Goal: Task Accomplishment & Management: Manage account settings

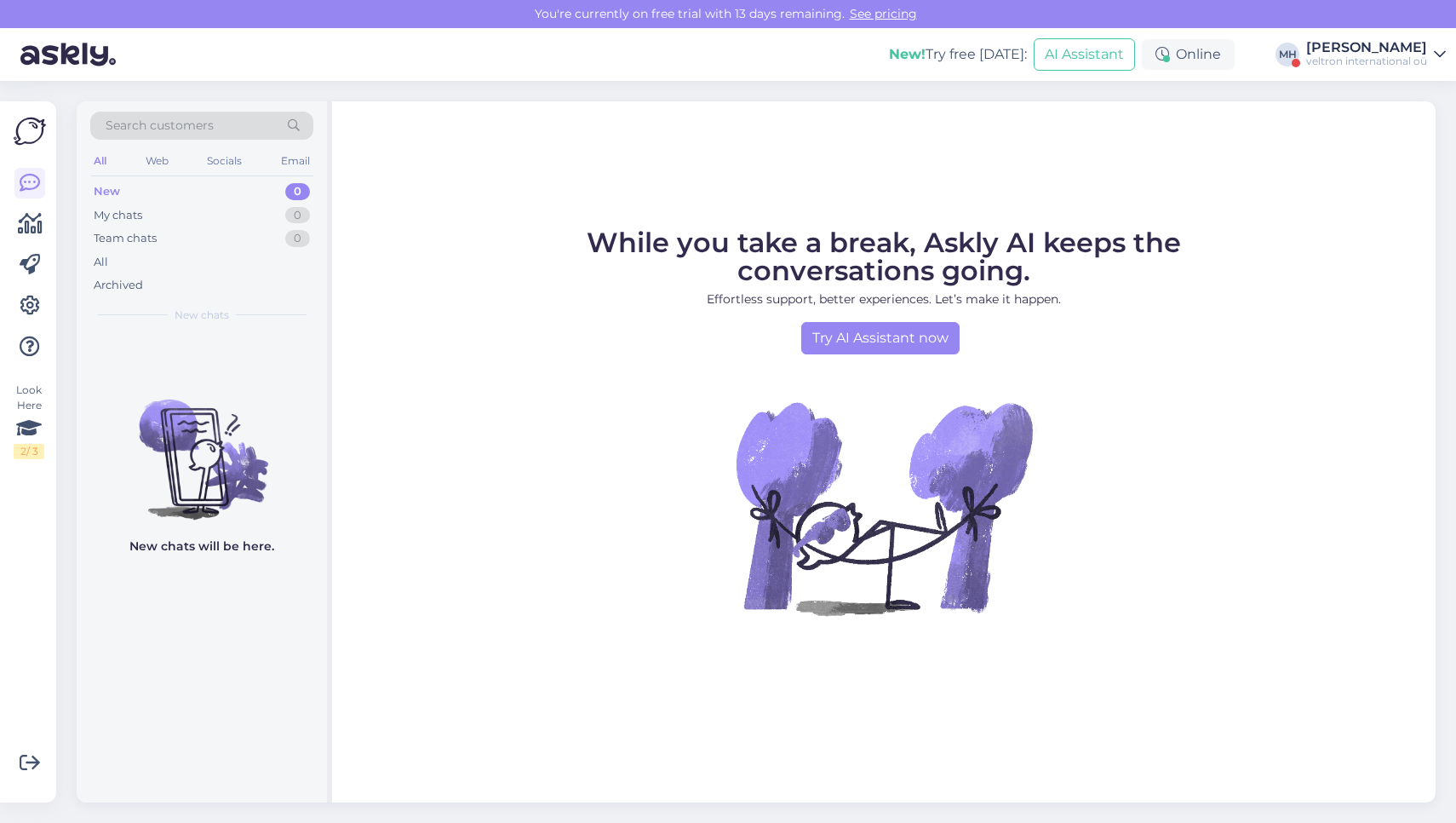
click at [1335, 45] on div "[PERSON_NAME]" at bounding box center [1367, 48] width 121 height 14
click at [1416, 131] on button "Open" at bounding box center [1408, 131] width 48 height 26
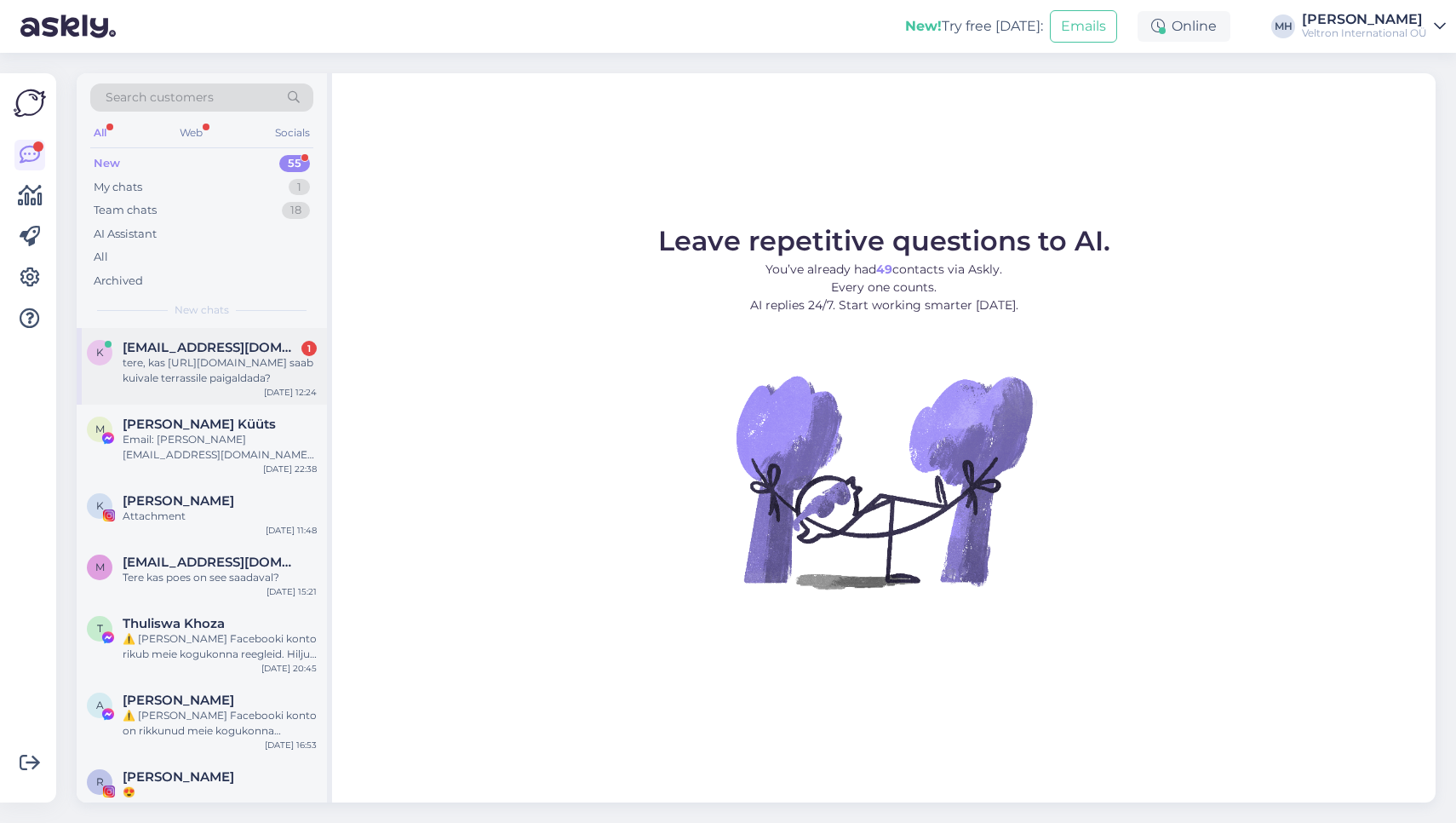
click at [232, 372] on div "tere, kas [URL][DOMAIN_NAME] saab kuivale terrassile paigaldada?" at bounding box center [220, 370] width 194 height 31
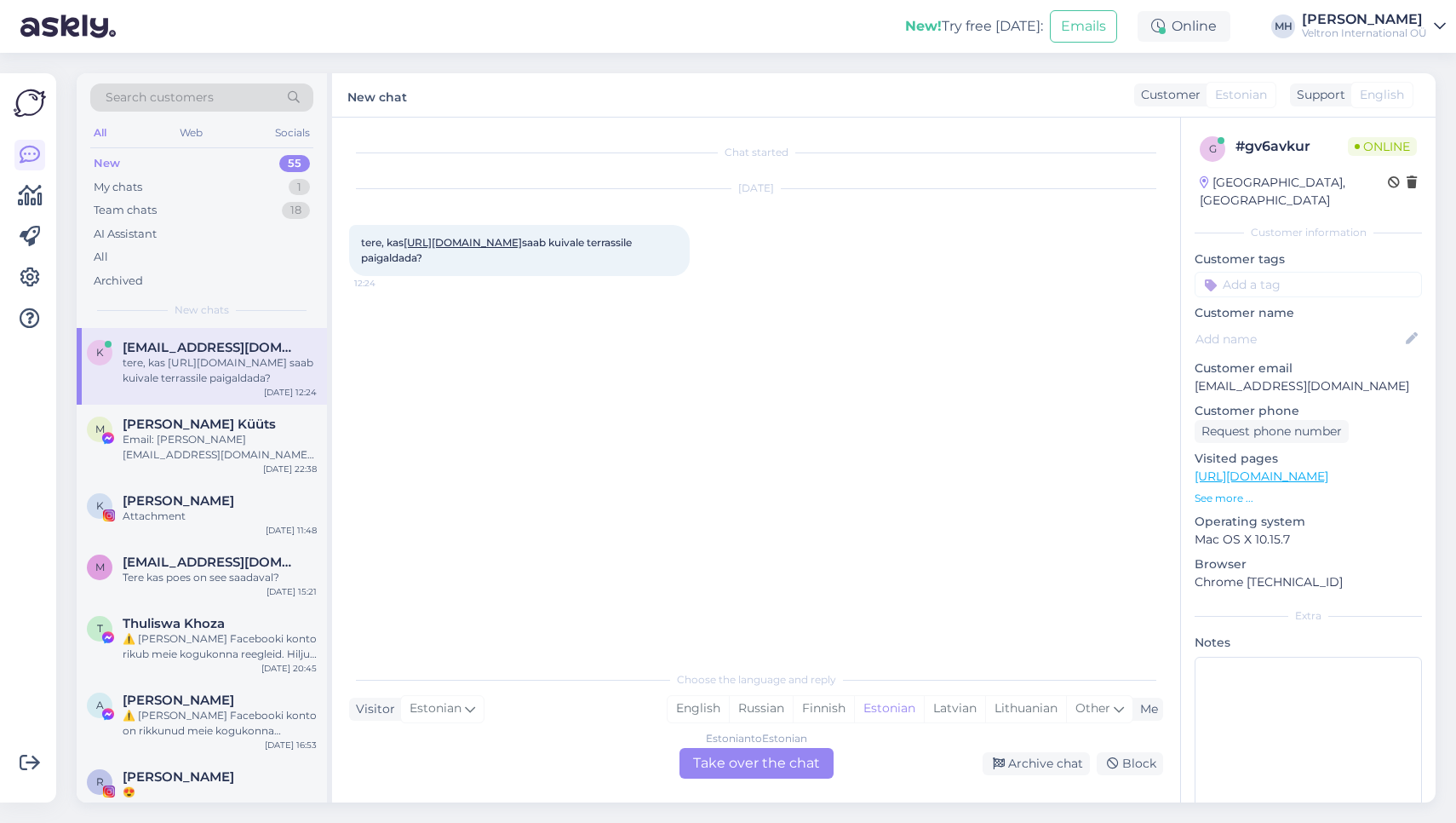
click at [522, 244] on link "[URL][DOMAIN_NAME]" at bounding box center [462, 242] width 118 height 13
click at [1403, 41] on div "New! Try free [DATE]: Emails Online [PERSON_NAME]-[PERSON_NAME] Veltron Interna…" at bounding box center [728, 26] width 1456 height 53
click at [1402, 27] on div "Veltron International OÜ" at bounding box center [1364, 33] width 125 height 14
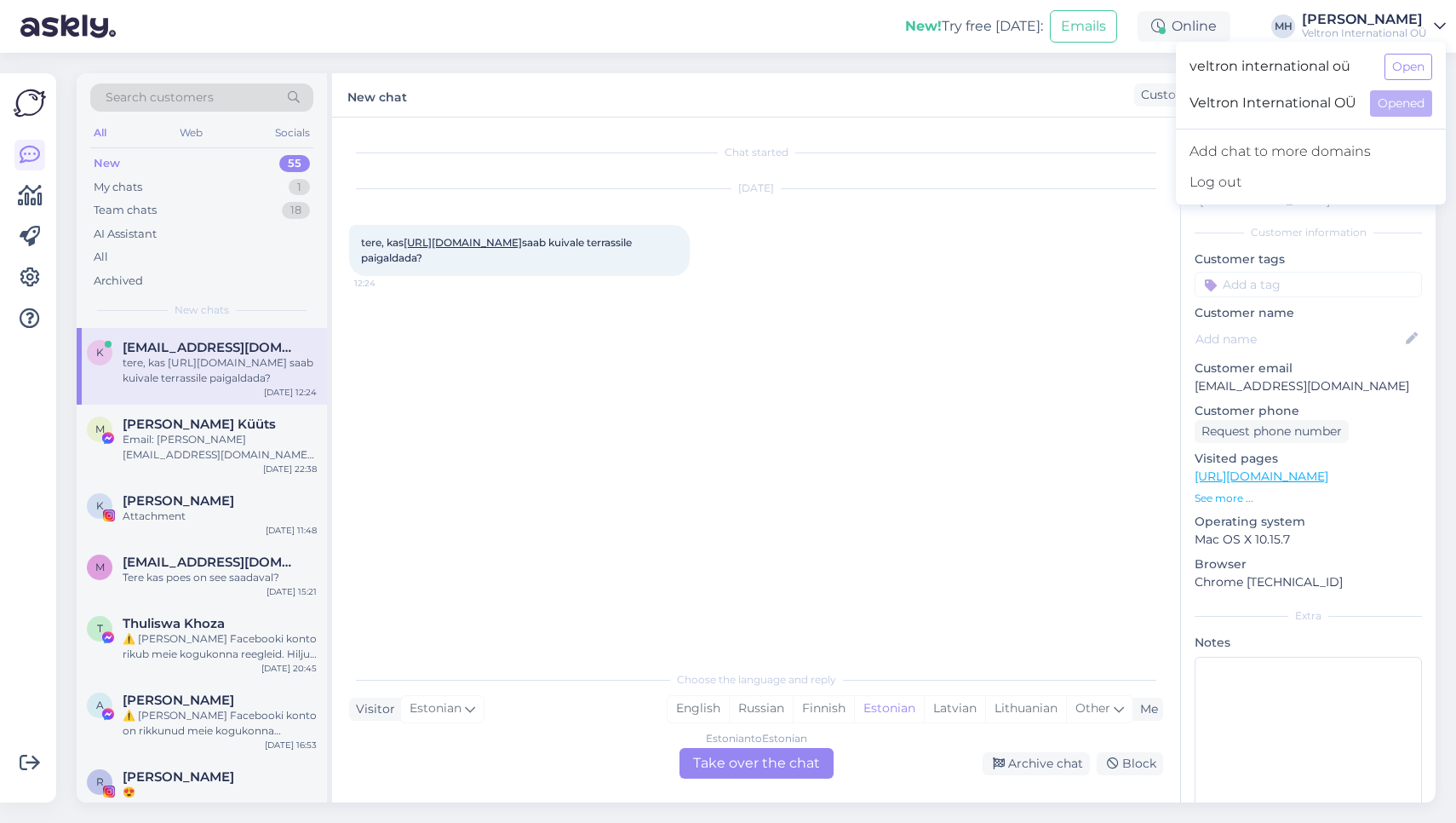
click at [1319, 106] on span "Veltron International OÜ" at bounding box center [1272, 103] width 167 height 26
click at [52, 276] on div "Get more Your checklist to get more value from Askly. Close Connect FB and IG m…" at bounding box center [28, 438] width 56 height 729
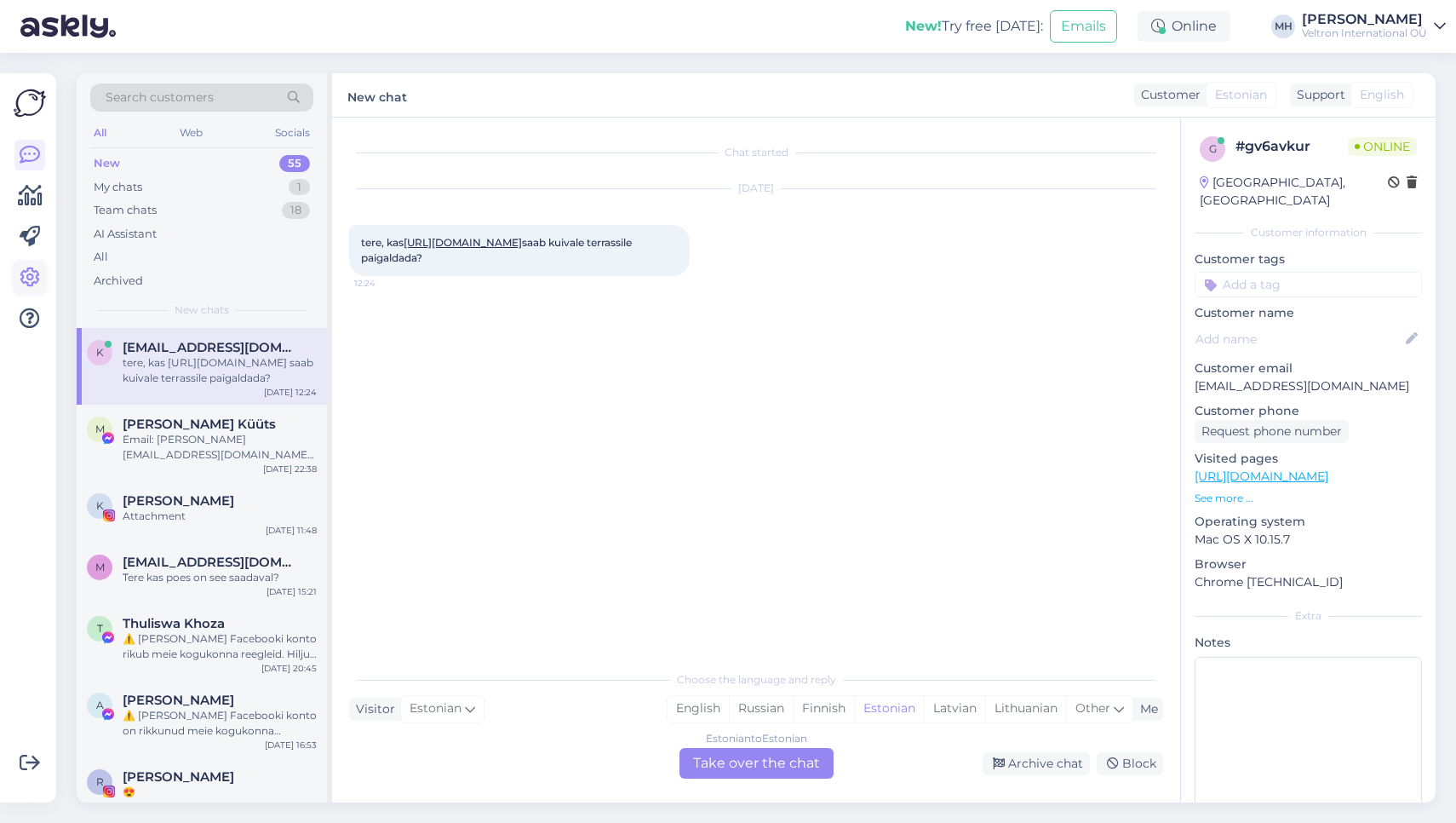
click at [39, 281] on link at bounding box center [30, 277] width 31 height 31
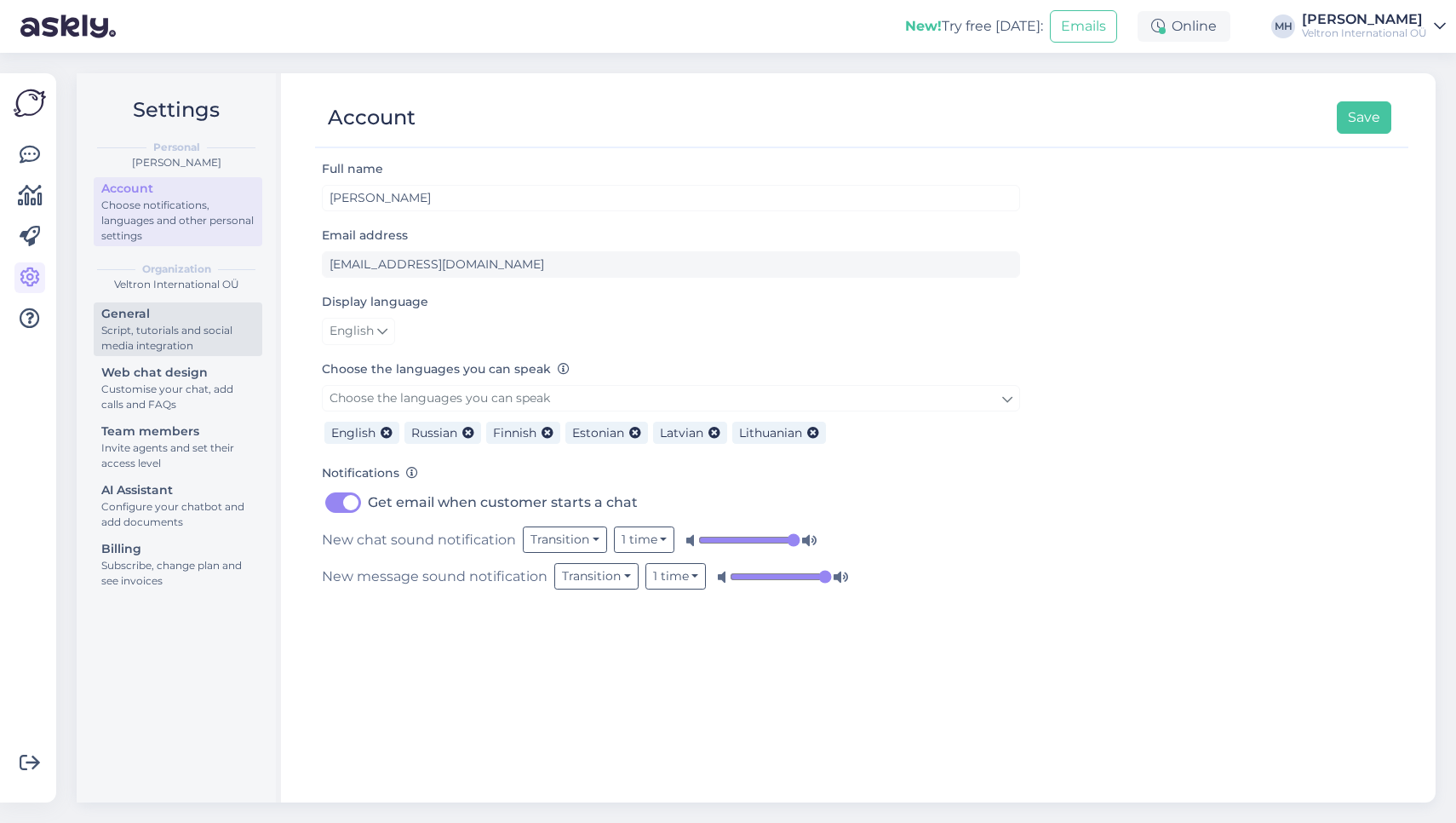
click at [189, 351] on div "Script, tutorials and social media integration" at bounding box center [178, 337] width 153 height 31
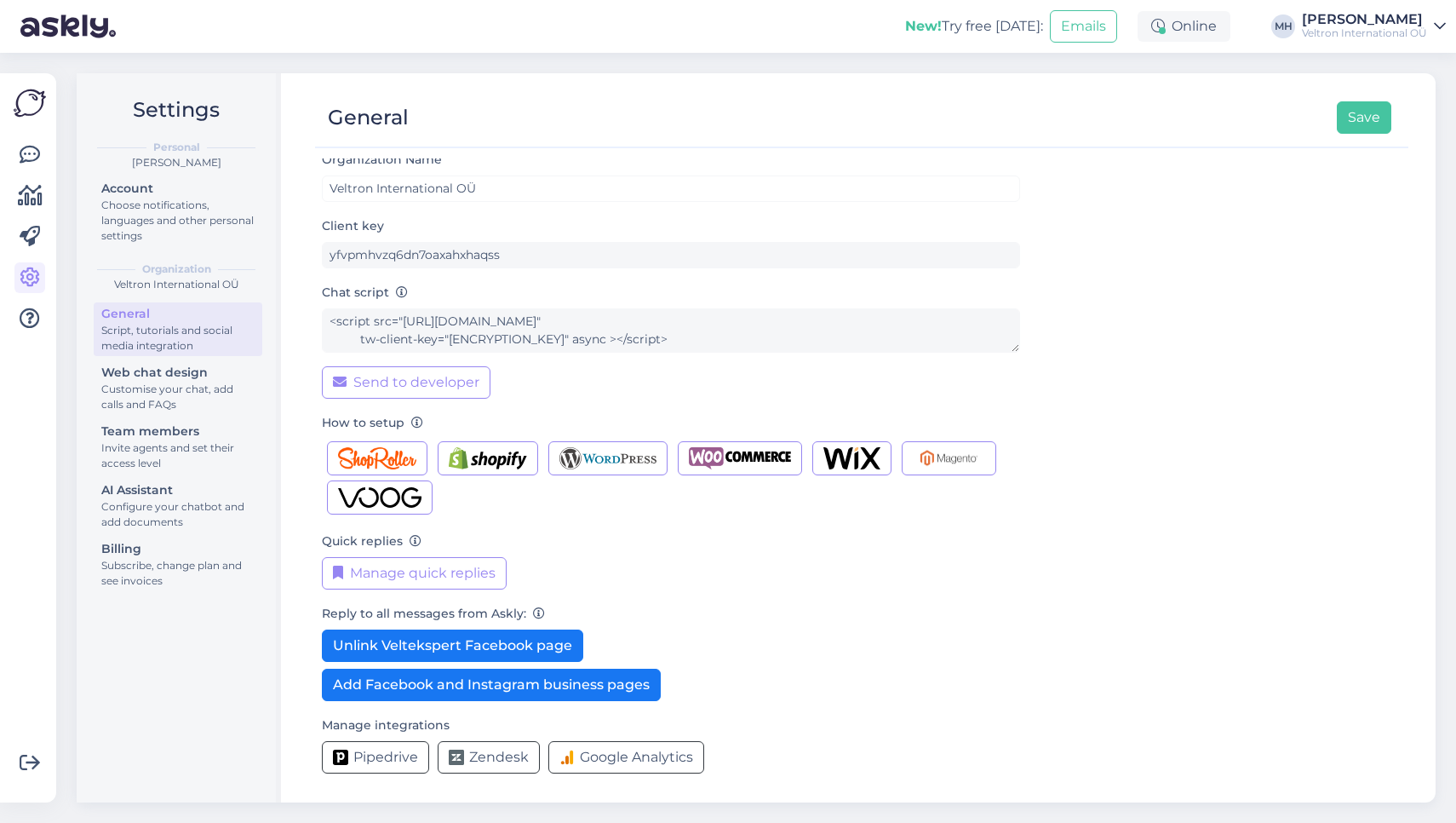
scroll to position [9, 0]
click at [172, 370] on div "Web chat design" at bounding box center [178, 372] width 153 height 18
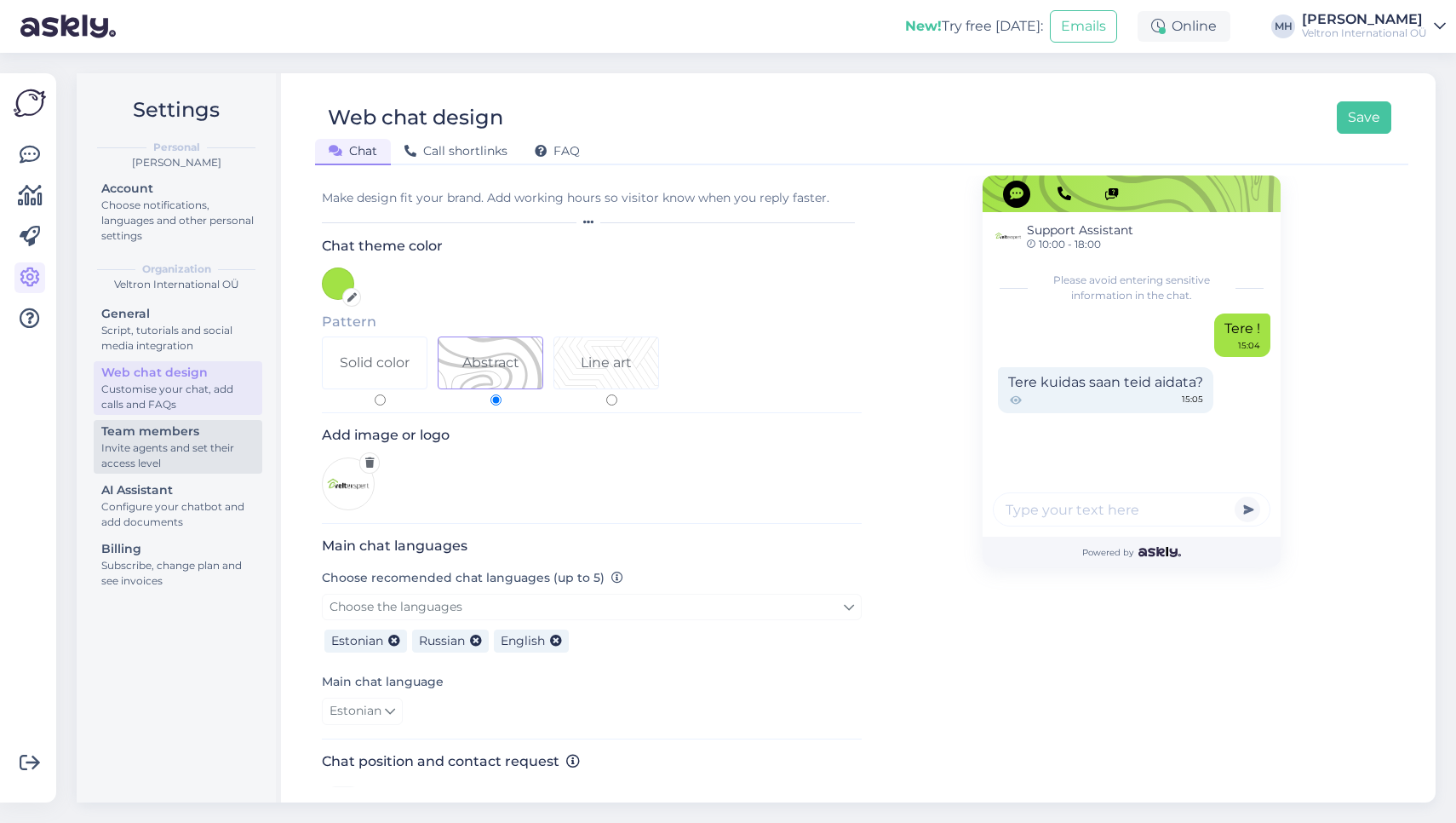
click at [181, 432] on div "Team members" at bounding box center [178, 431] width 153 height 18
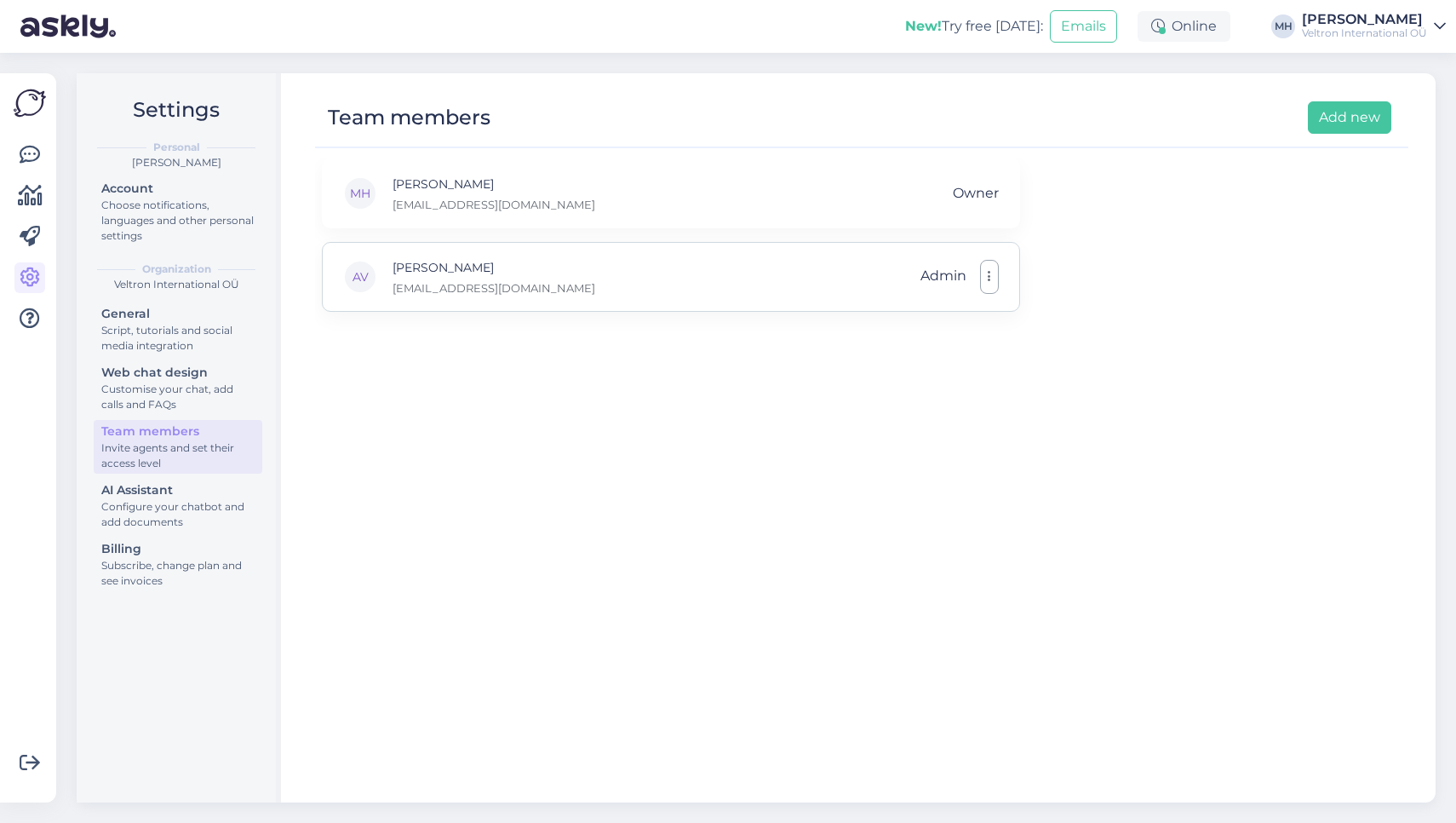
click at [979, 273] on div "Admin" at bounding box center [959, 277] width 78 height 34
click at [996, 278] on button "button" at bounding box center [989, 277] width 19 height 34
click at [991, 274] on button "button" at bounding box center [989, 277] width 19 height 34
click at [517, 295] on div "[PERSON_NAME] [EMAIL_ADDRESS][DOMAIN_NAME] Admin Make member Remove" at bounding box center [670, 277] width 698 height 70
click at [487, 288] on p "[EMAIL_ADDRESS][DOMAIN_NAME]" at bounding box center [493, 288] width 202 height 15
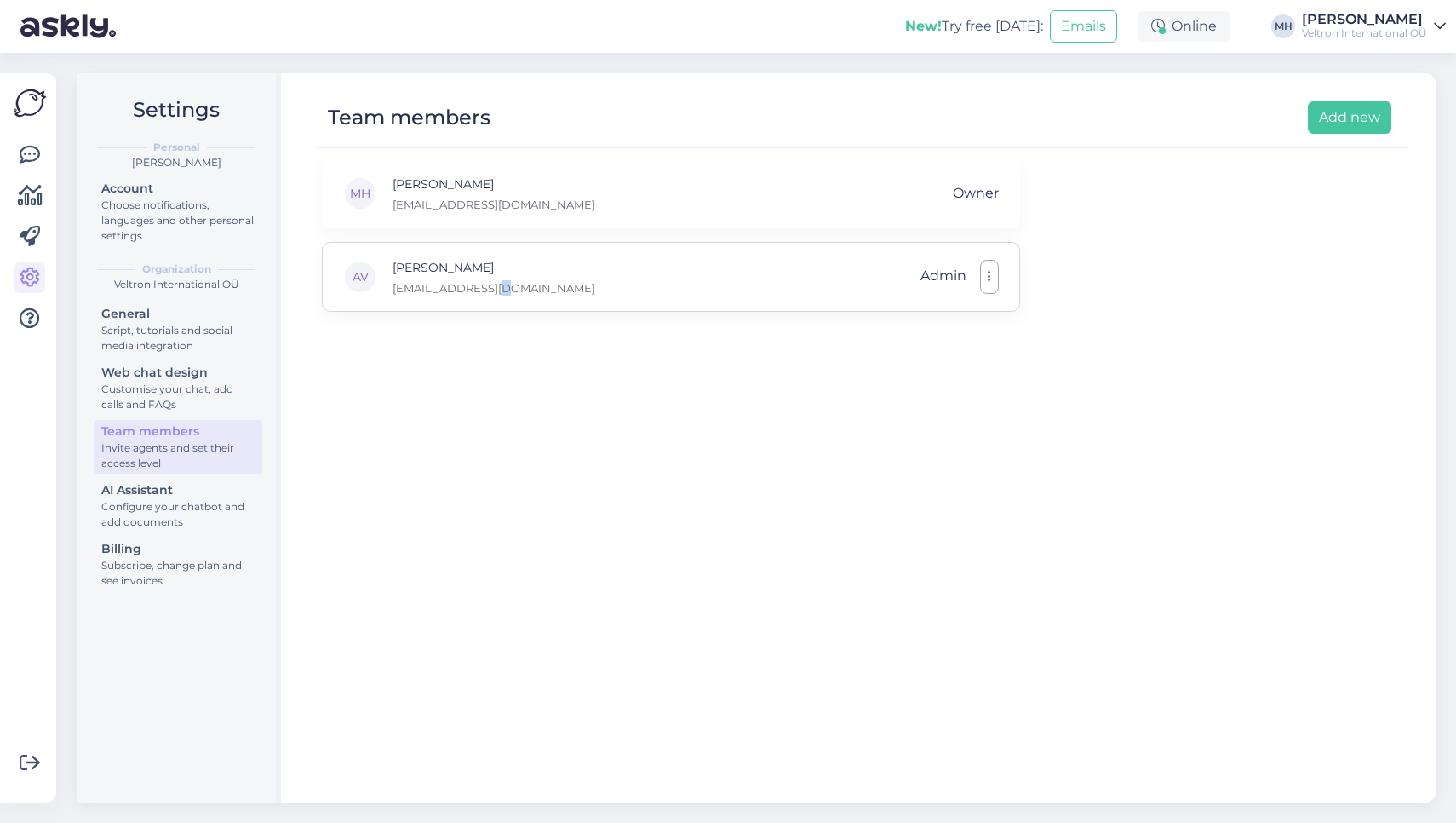
click at [487, 288] on p "[EMAIL_ADDRESS][DOMAIN_NAME]" at bounding box center [493, 288] width 202 height 15
click at [502, 276] on div "[PERSON_NAME] [EMAIL_ADDRESS][DOMAIN_NAME] Admin Make member Remove" at bounding box center [670, 277] width 698 height 70
click at [536, 285] on div "[PERSON_NAME] [EMAIL_ADDRESS][DOMAIN_NAME] Admin Make member Remove" at bounding box center [670, 277] width 698 height 70
click at [1345, 118] on button "Add new" at bounding box center [1350, 117] width 84 height 33
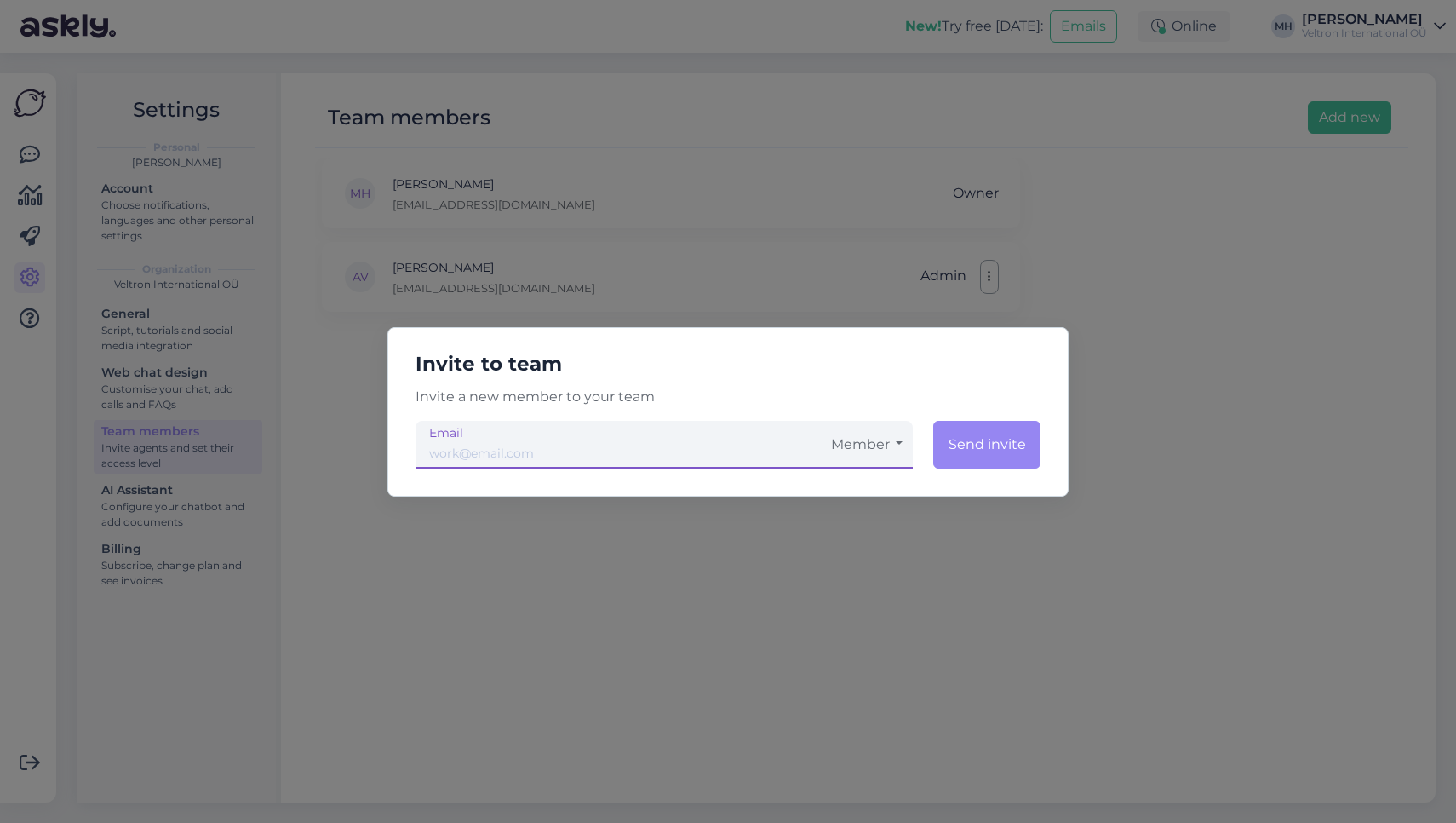
click at [740, 456] on input "email" at bounding box center [618, 444] width 405 height 48
click at [891, 437] on button "Member" at bounding box center [866, 444] width 92 height 48
click at [769, 446] on input "email" at bounding box center [618, 444] width 405 height 48
type input "L"
type input "[EMAIL_ADDRESS][DOMAIN_NAME]"
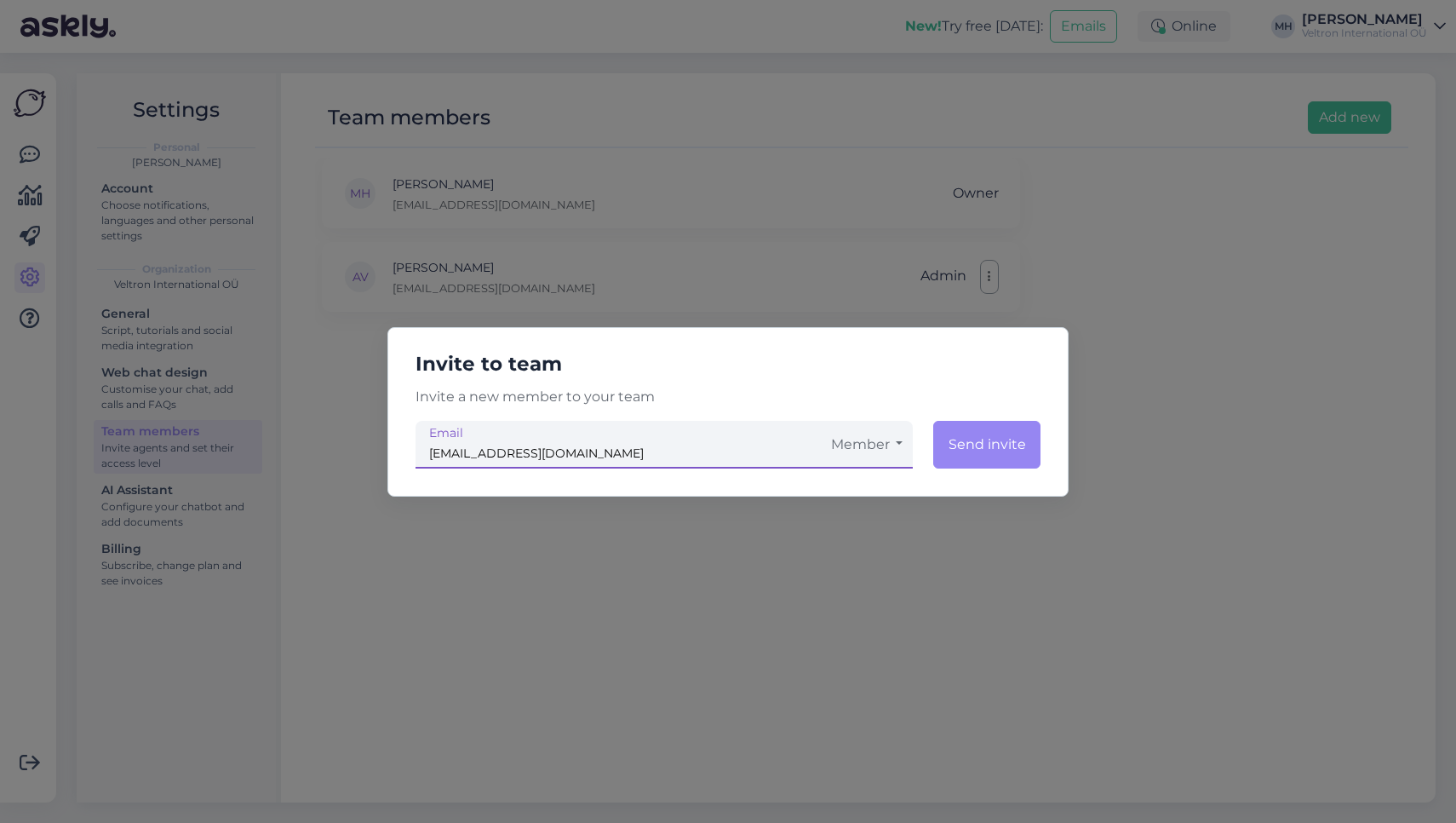
click at [833, 430] on button "Member" at bounding box center [866, 444] width 92 height 48
click at [837, 433] on button "Member" at bounding box center [866, 444] width 92 height 48
click at [858, 528] on link "Admin" at bounding box center [866, 534] width 92 height 43
click at [997, 440] on button "Send invite" at bounding box center [986, 444] width 109 height 48
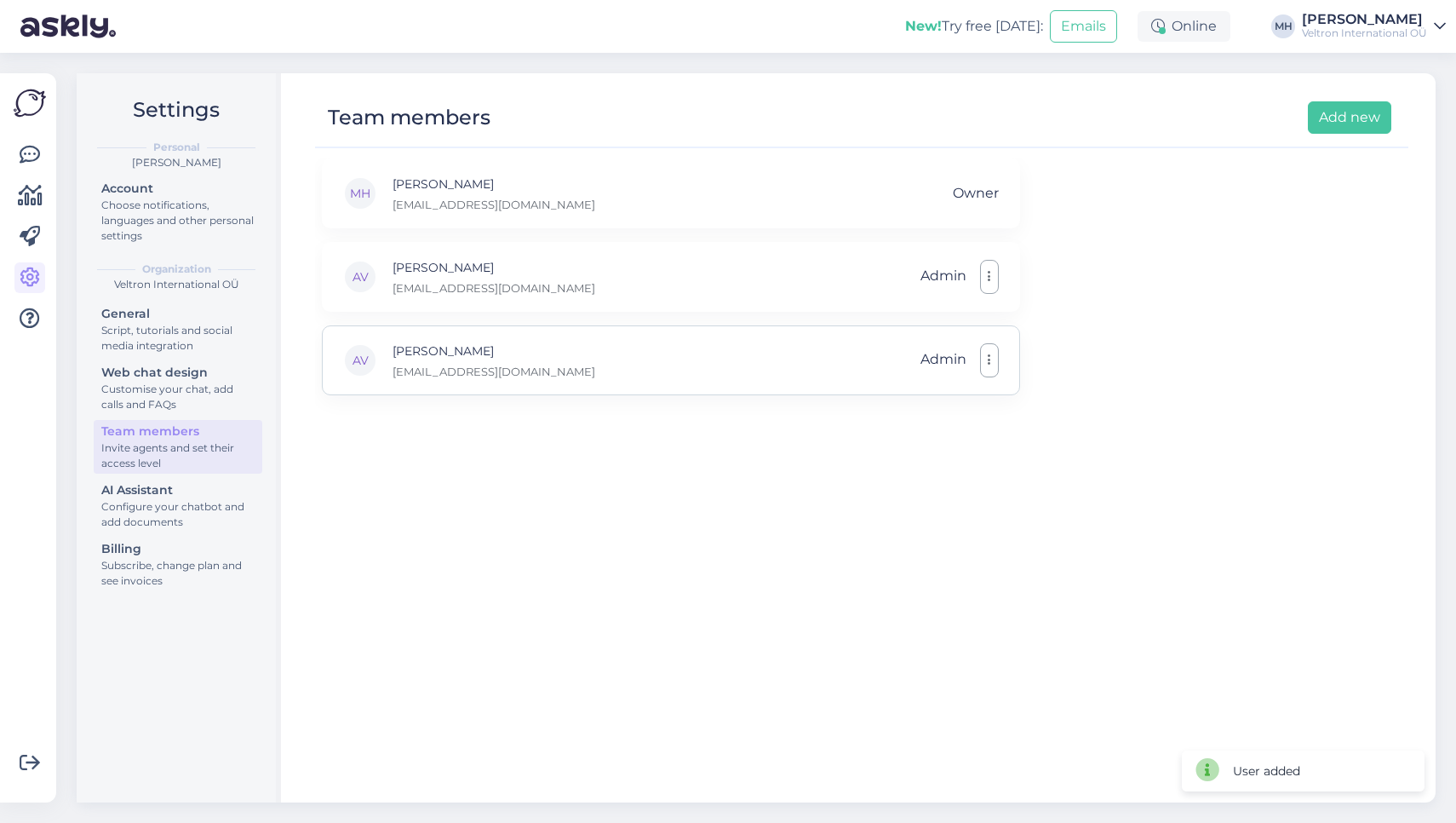
click at [994, 355] on button "button" at bounding box center [989, 360] width 19 height 34
click at [994, 353] on button "button" at bounding box center [989, 360] width 19 height 34
click at [846, 358] on div "[PERSON_NAME] Vaher [EMAIL_ADDRESS][DOMAIN_NAME] Admin Make member Remove" at bounding box center [670, 360] width 698 height 70
click at [210, 213] on div "Choose notifications, languages and other personal settings" at bounding box center [178, 220] width 153 height 46
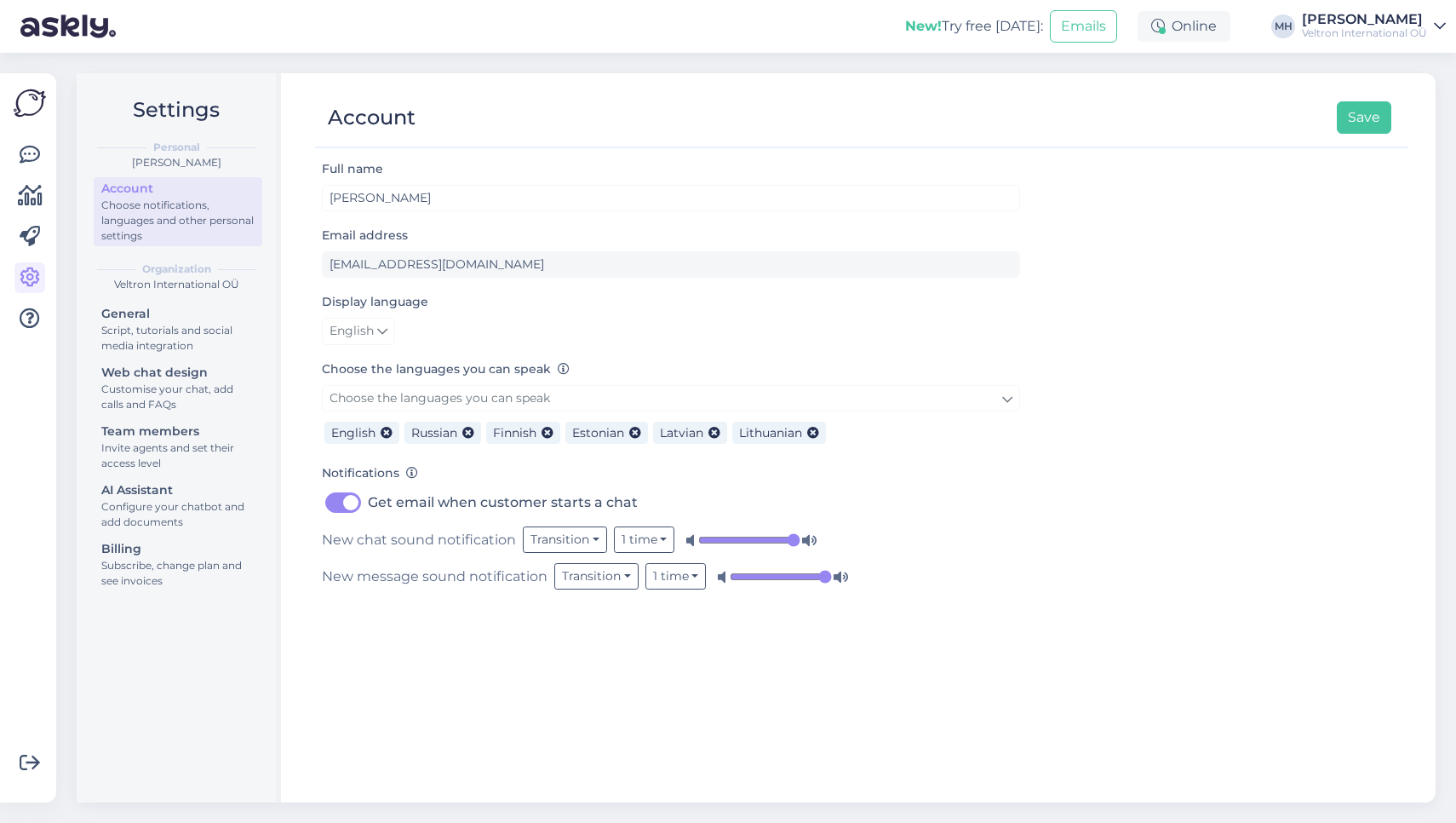
click at [368, 498] on label "Get email when customer starts a chat" at bounding box center [503, 502] width 270 height 27
click at [341, 498] on input "Get email when customer starts a chat" at bounding box center [343, 502] width 43 height 27
click at [368, 498] on label "Get email when customer starts a chat" at bounding box center [503, 502] width 270 height 27
click at [341, 498] on input "Get email when customer starts a chat" at bounding box center [343, 502] width 43 height 27
checkbox input "true"
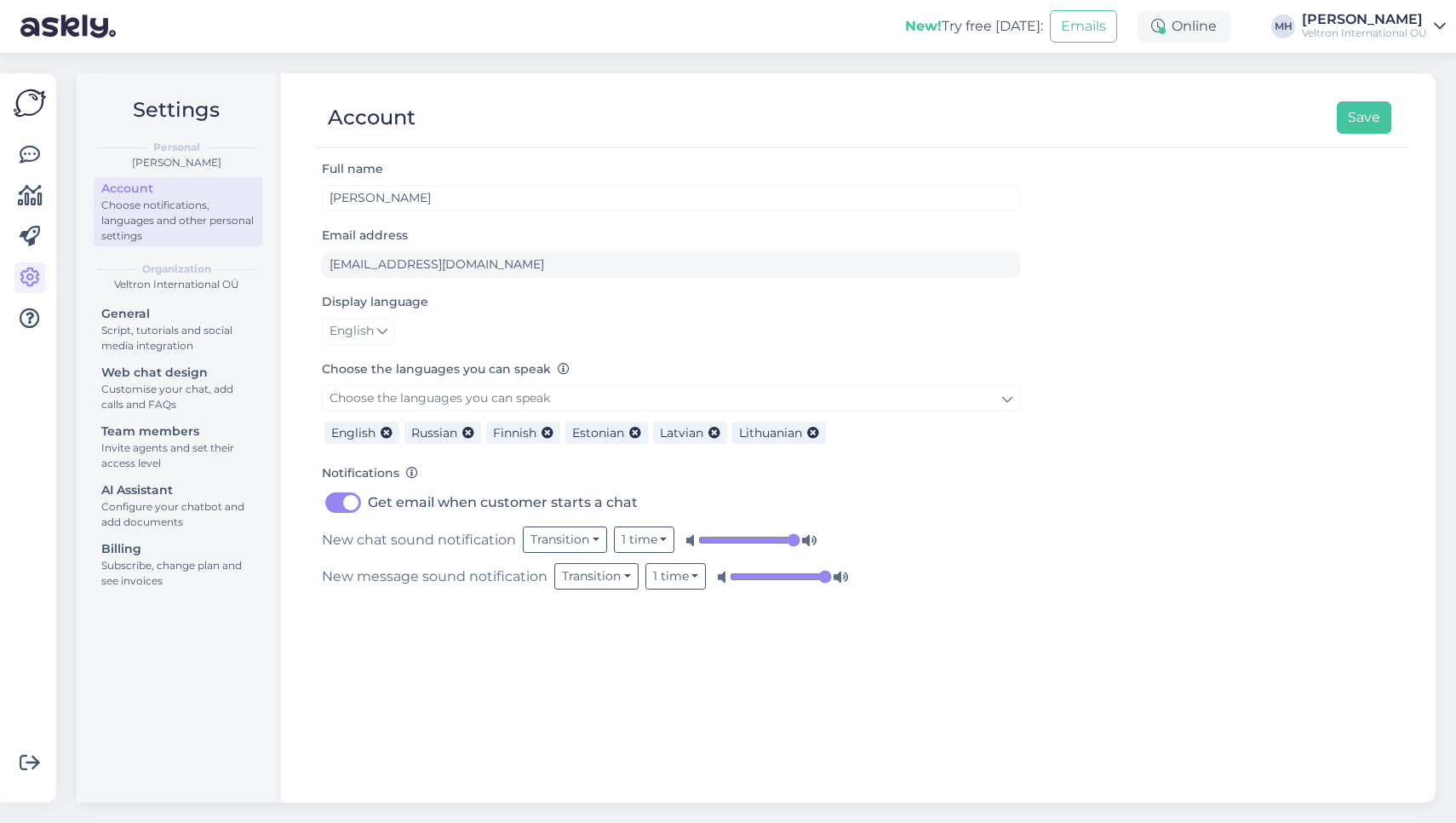
click at [540, 392] on span "Choose the languages you can speak" at bounding box center [440, 398] width 221 height 15
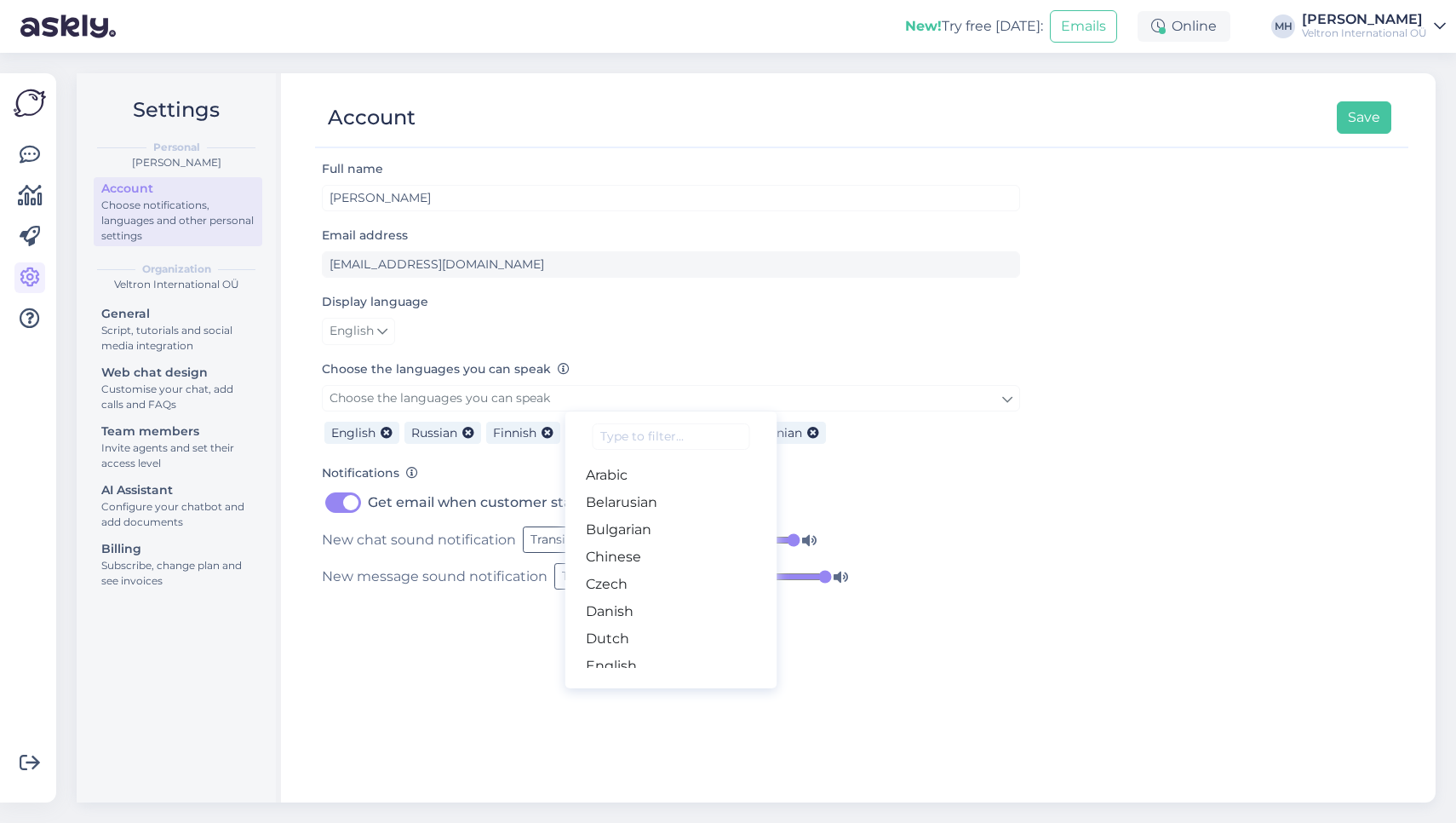
click at [540, 392] on span "Choose the languages you can speak" at bounding box center [440, 398] width 221 height 15
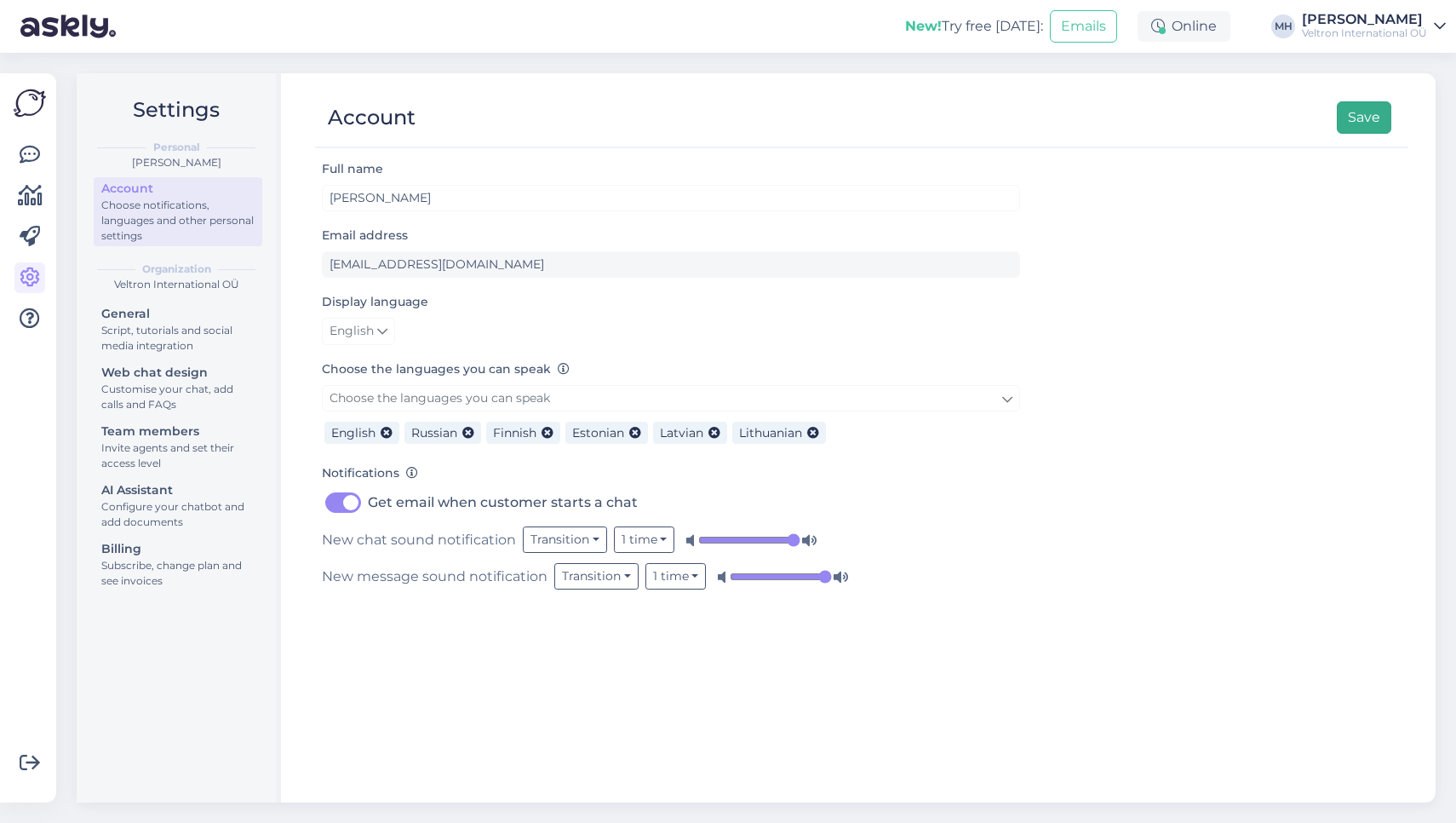
click at [1368, 126] on button "Save" at bounding box center [1364, 117] width 54 height 33
click at [1068, 19] on button "Emails" at bounding box center [1083, 26] width 67 height 33
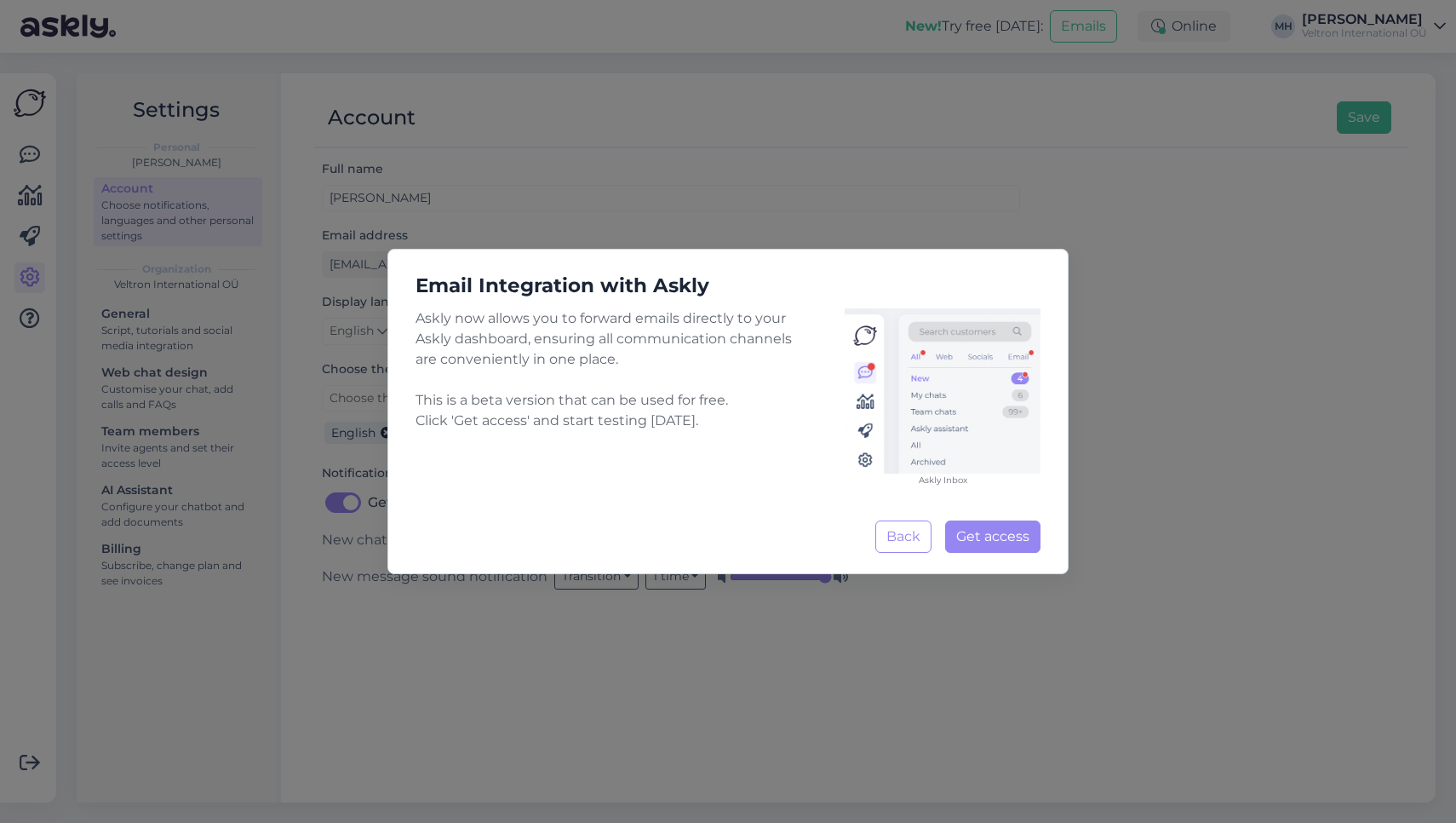
click at [861, 376] on img at bounding box center [942, 391] width 196 height 165
click at [997, 547] on button "Get access Loading..." at bounding box center [992, 536] width 95 height 33
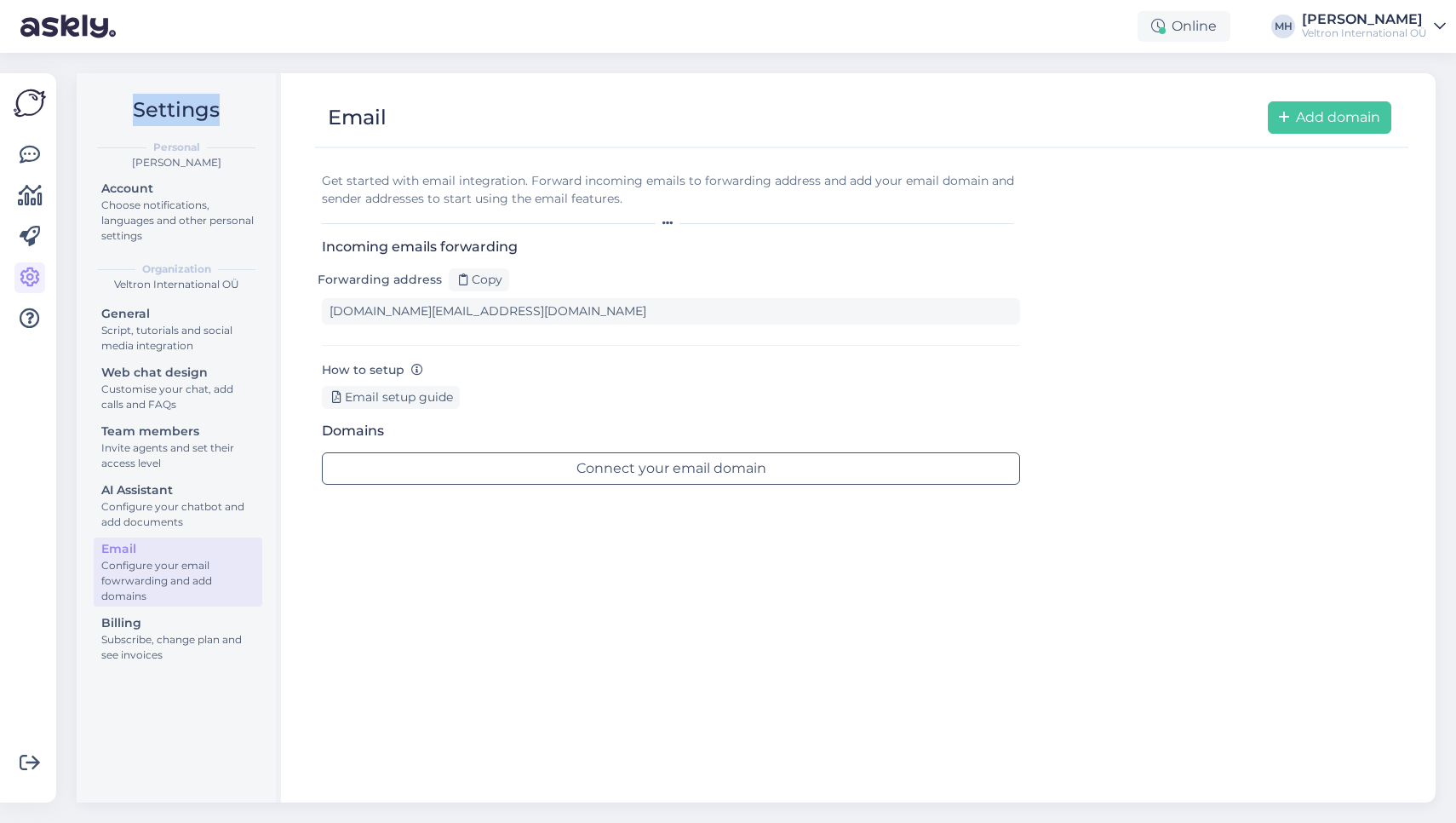
click at [271, 83] on div "Settings Personal [PERSON_NAME] Account Choose notifications, languages and oth…" at bounding box center [178, 438] width 204 height 729
click at [445, 391] on div "Email setup guide" at bounding box center [390, 397] width 138 height 23
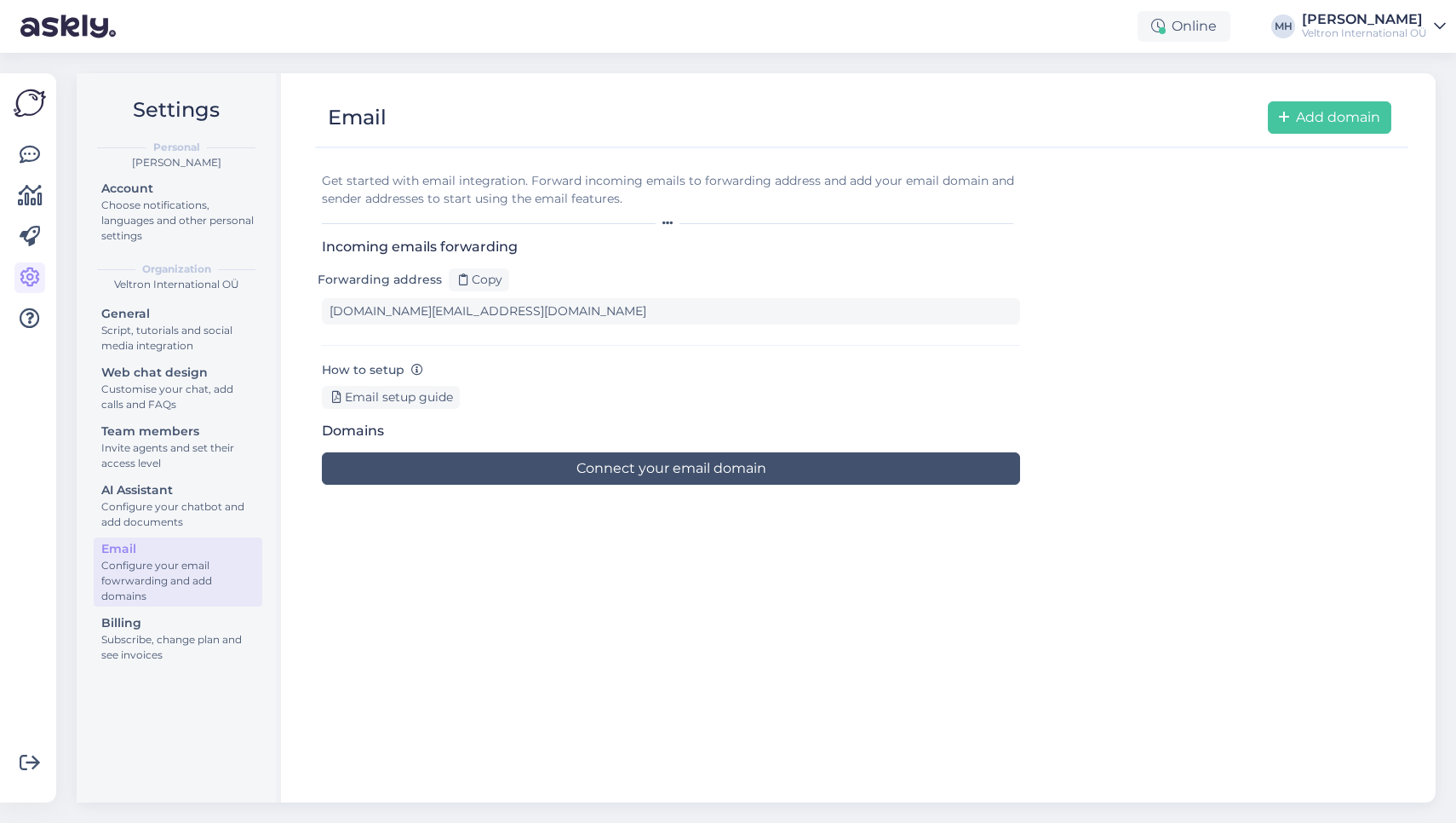
click at [528, 479] on button "Connect your email domain" at bounding box center [670, 468] width 698 height 33
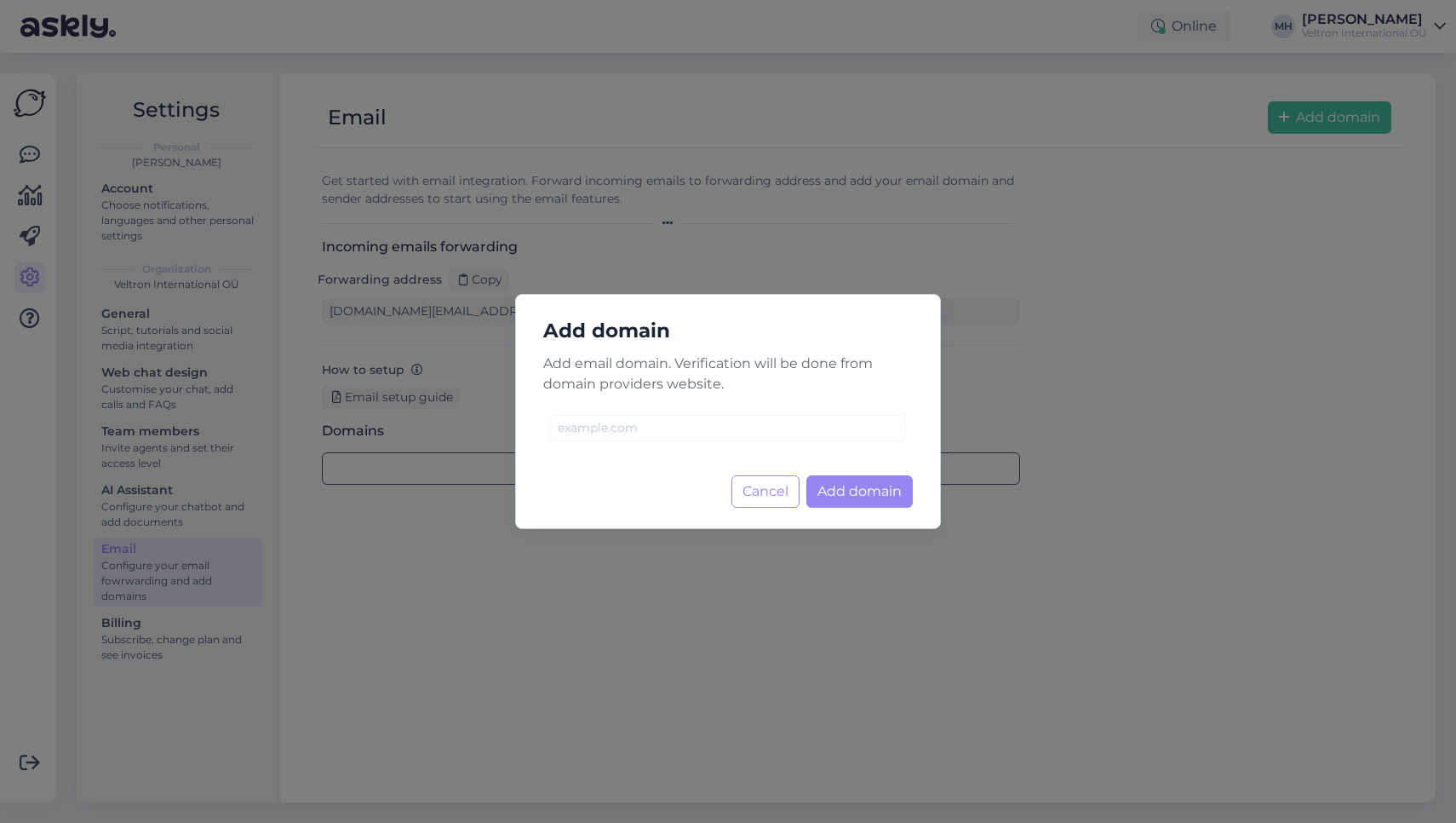
click at [788, 516] on div "Add domain Add email domain. Verification will be done from domain providers we…" at bounding box center [728, 411] width 426 height 235
click at [775, 505] on button "Cancel" at bounding box center [765, 491] width 68 height 33
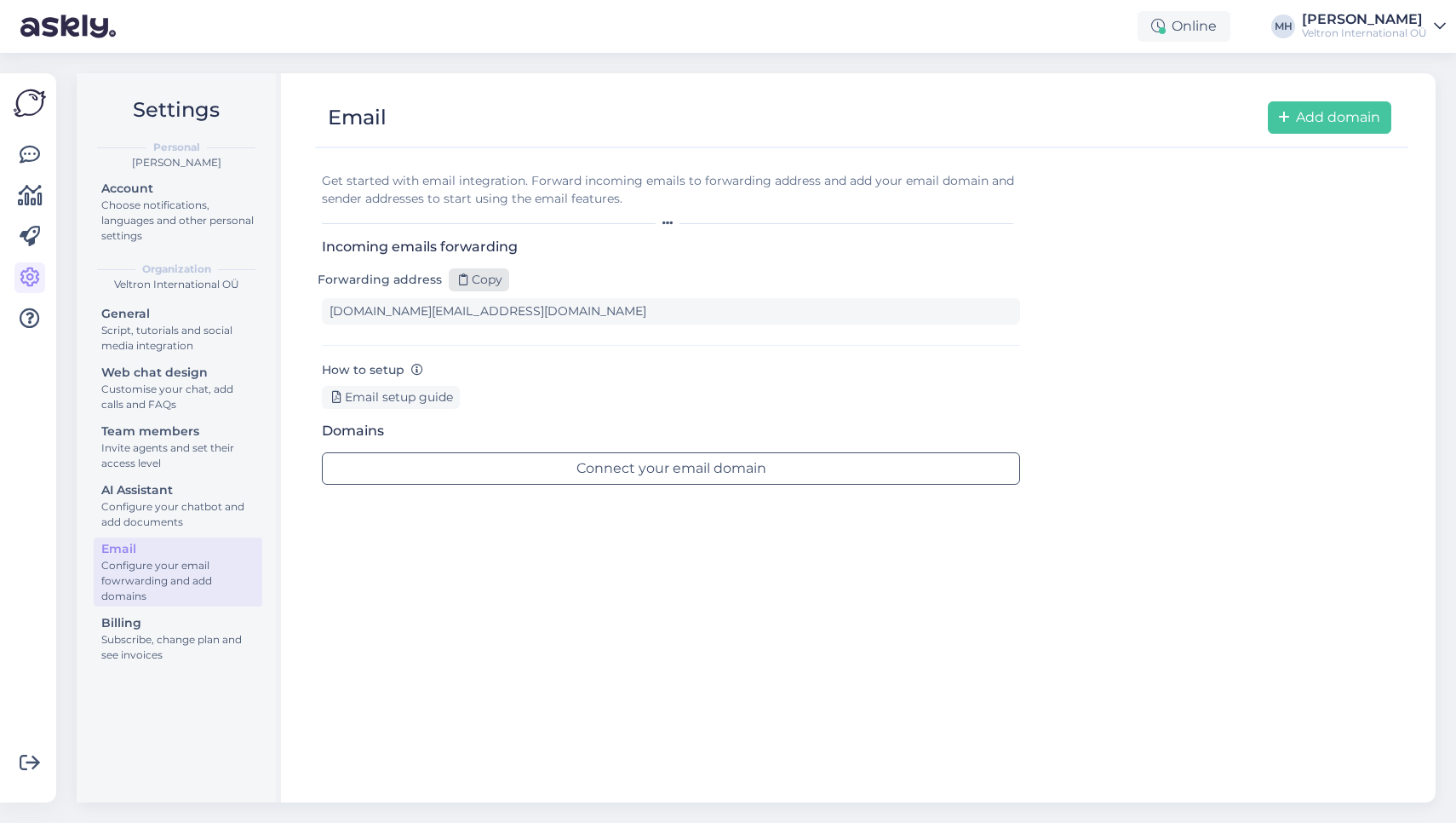
click at [492, 280] on div "Copy" at bounding box center [479, 280] width 61 height 23
drag, startPoint x: 322, startPoint y: 233, endPoint x: 662, endPoint y: 242, distance: 340.1
click at [662, 243] on form "Get started with email integration. Forward incoming emails to forwarding addre…" at bounding box center [670, 328] width 698 height 340
copy h3 "Incoming emails forwarding"
click at [1281, 125] on button "Add domain" at bounding box center [1329, 117] width 123 height 33
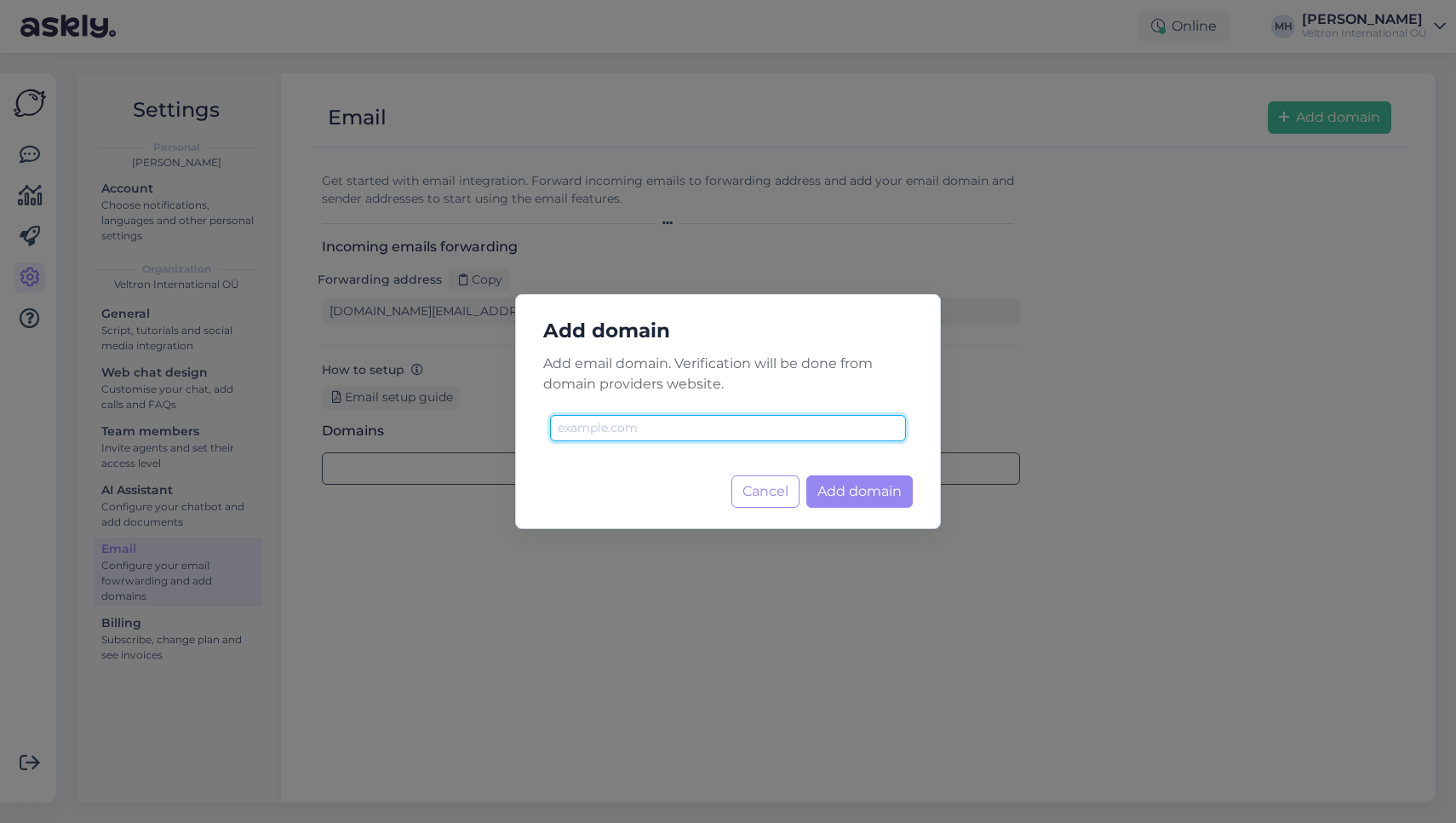
click at [735, 437] on input "text" at bounding box center [728, 428] width 356 height 26
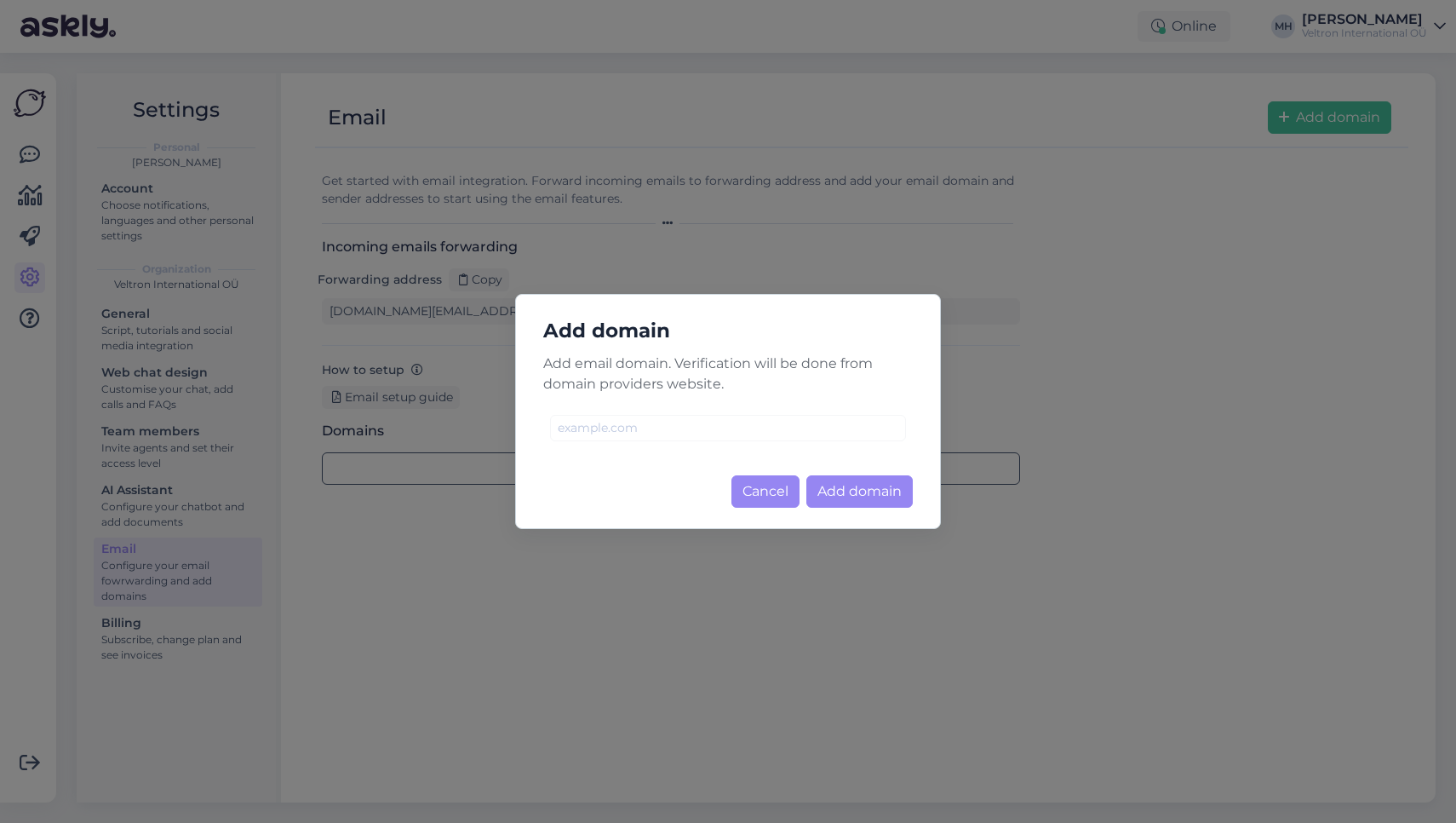
click at [761, 499] on button "Cancel" at bounding box center [765, 491] width 68 height 33
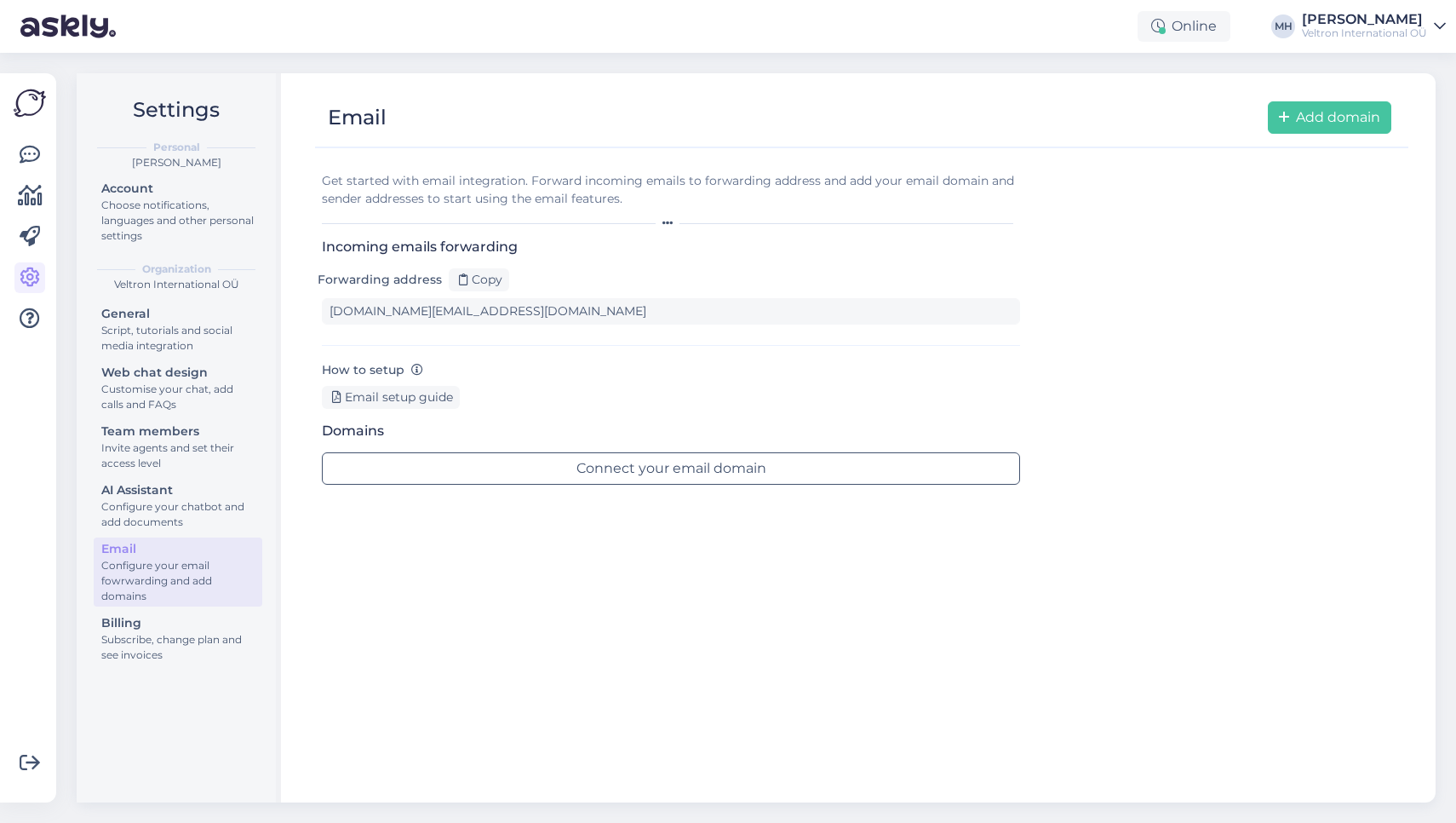
click at [510, 580] on div "Get started with email integration. Forward incoming emails to forwarding addre…" at bounding box center [861, 473] width 1093 height 628
